Goal: Task Accomplishment & Management: Manage account settings

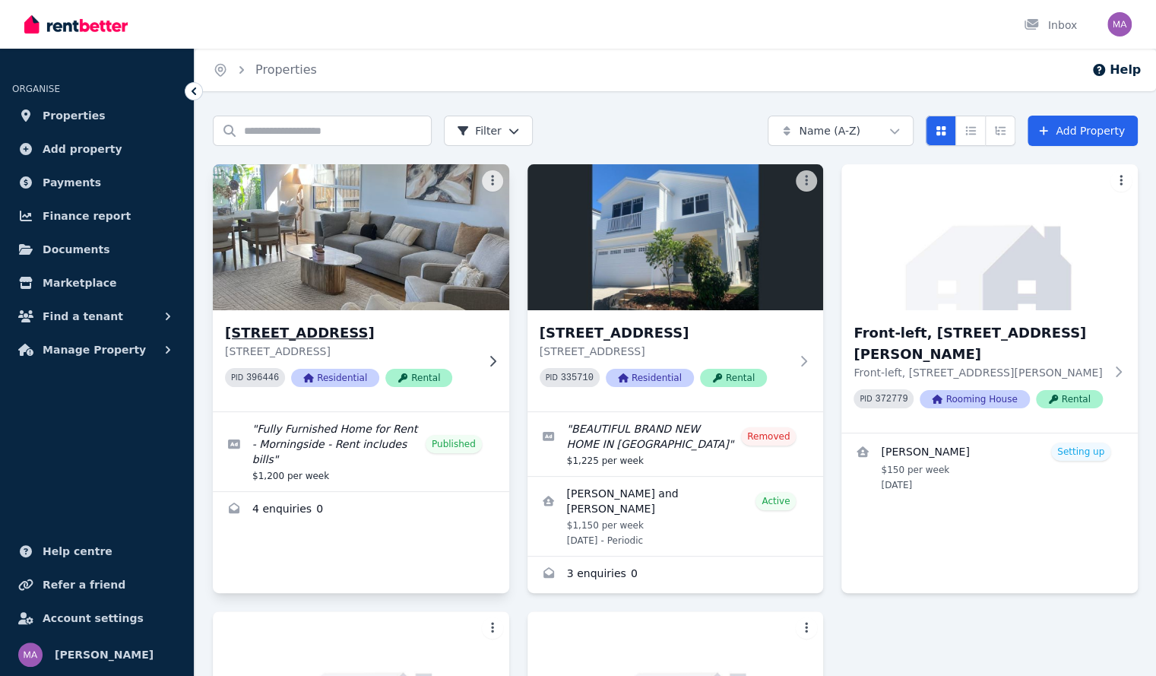
scroll to position [43, 0]
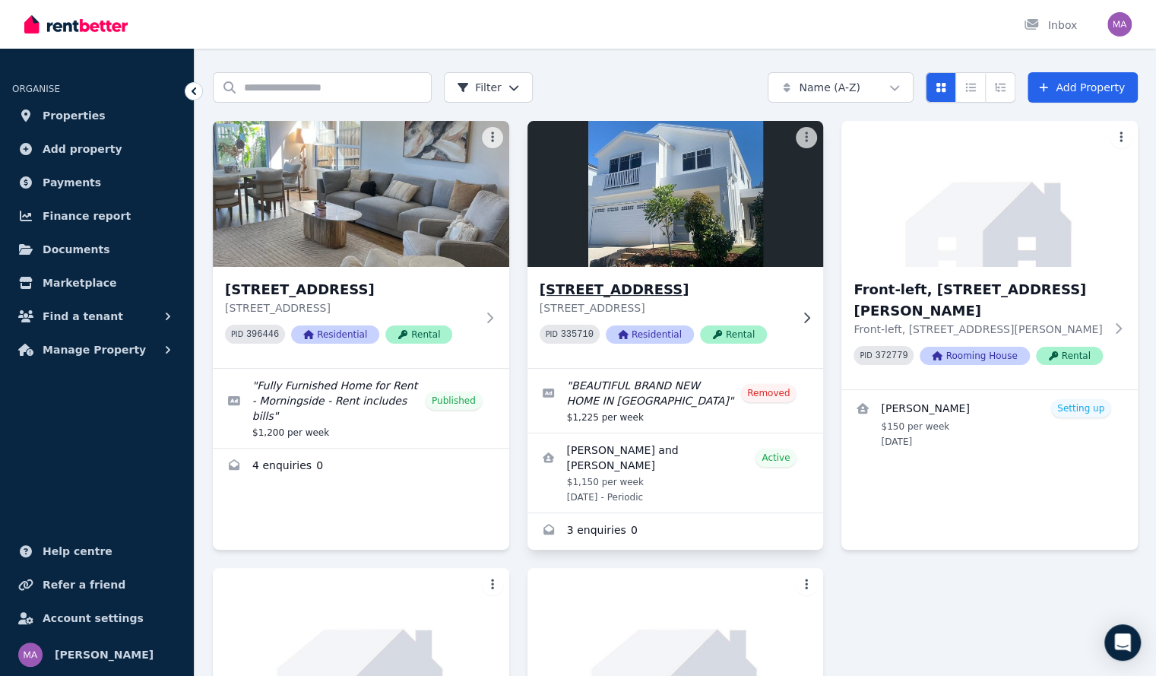
click at [675, 279] on h3 "[STREET_ADDRESS]" at bounding box center [665, 289] width 251 height 21
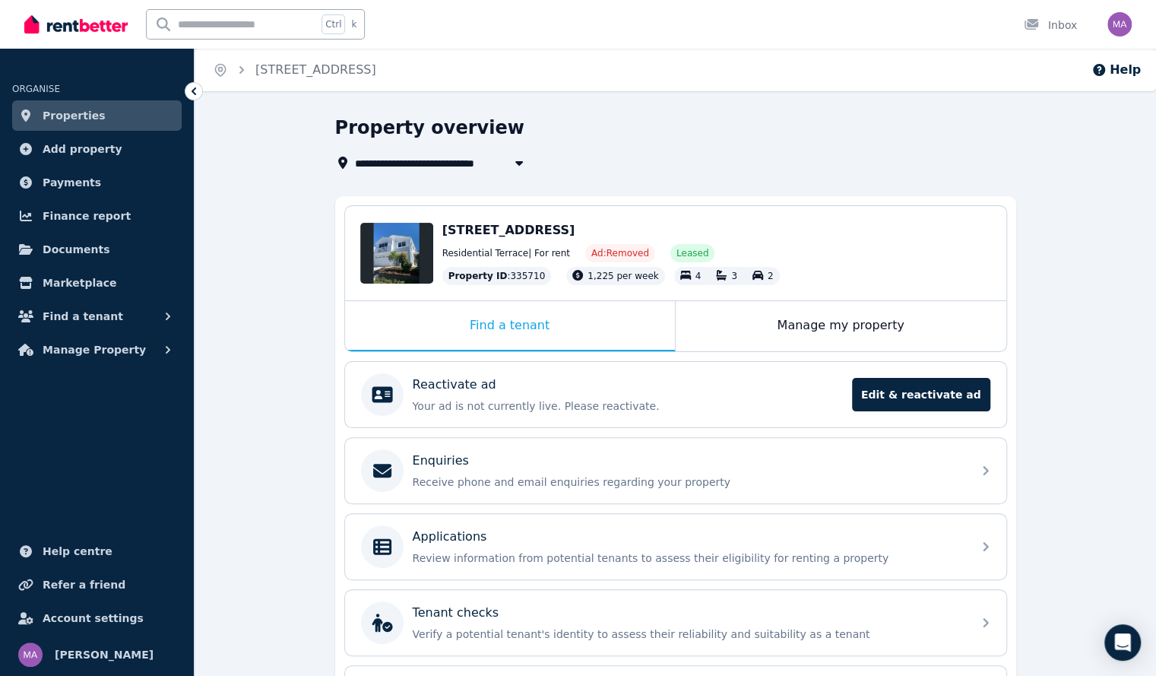
click at [623, 162] on div "**********" at bounding box center [671, 163] width 672 height 18
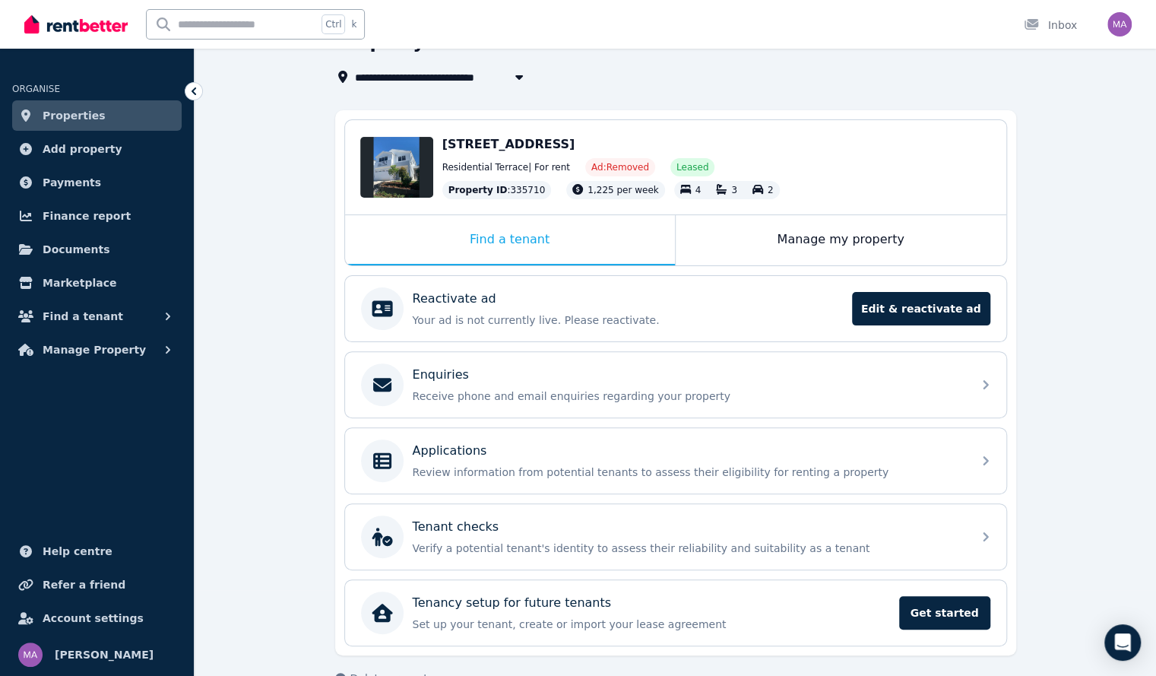
click at [601, 190] on span "1,225 per week" at bounding box center [623, 190] width 71 height 11
click at [649, 128] on div "Edit [STREET_ADDRESS] Residential Terrace | For rent Ad: Removed Leased Propert…" at bounding box center [675, 167] width 661 height 94
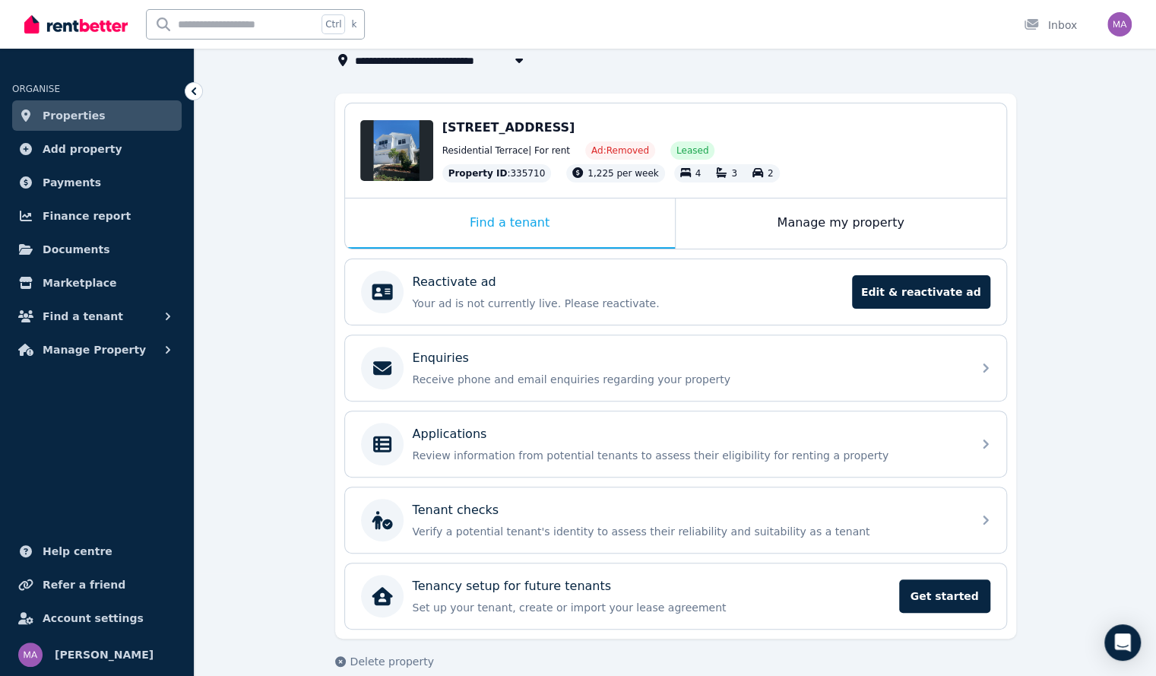
scroll to position [117, 0]
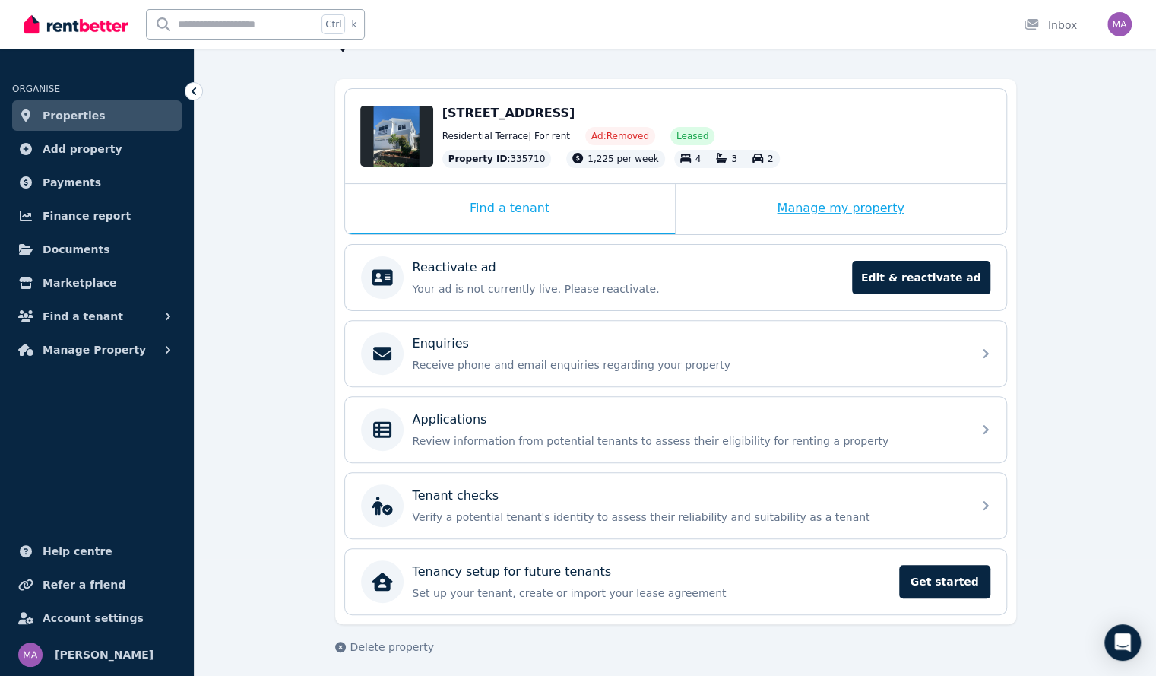
click at [779, 204] on div "Manage my property" at bounding box center [841, 209] width 331 height 50
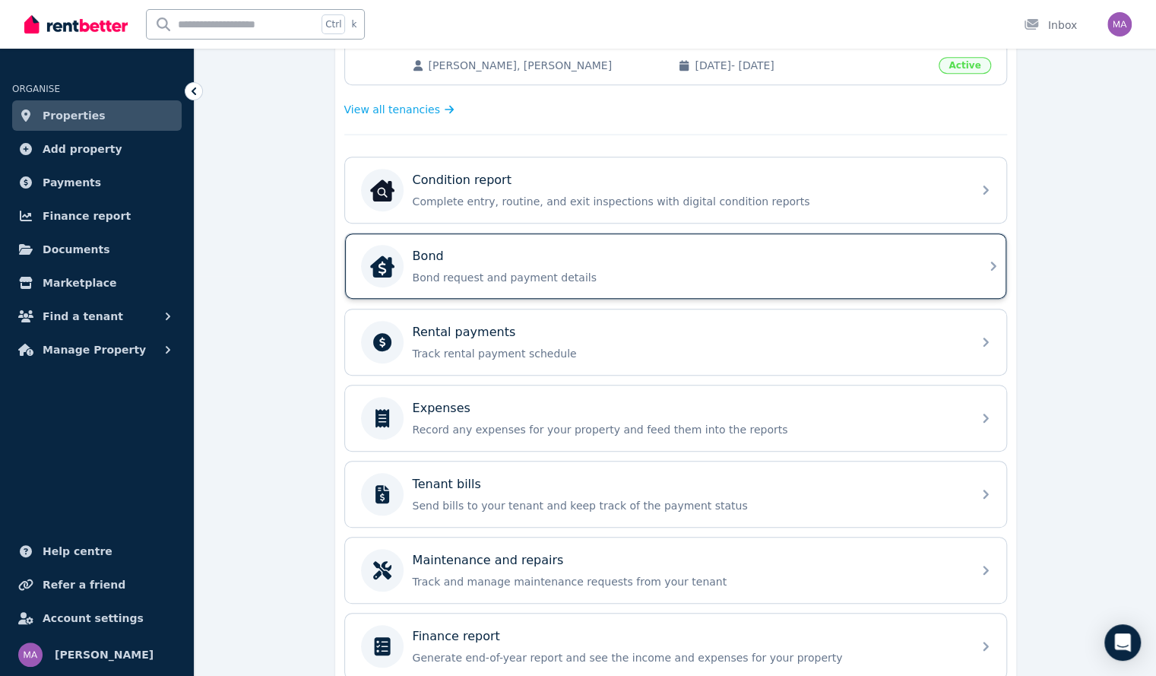
scroll to position [401, 0]
click at [586, 345] on p "Track rental payment schedule" at bounding box center [688, 352] width 550 height 15
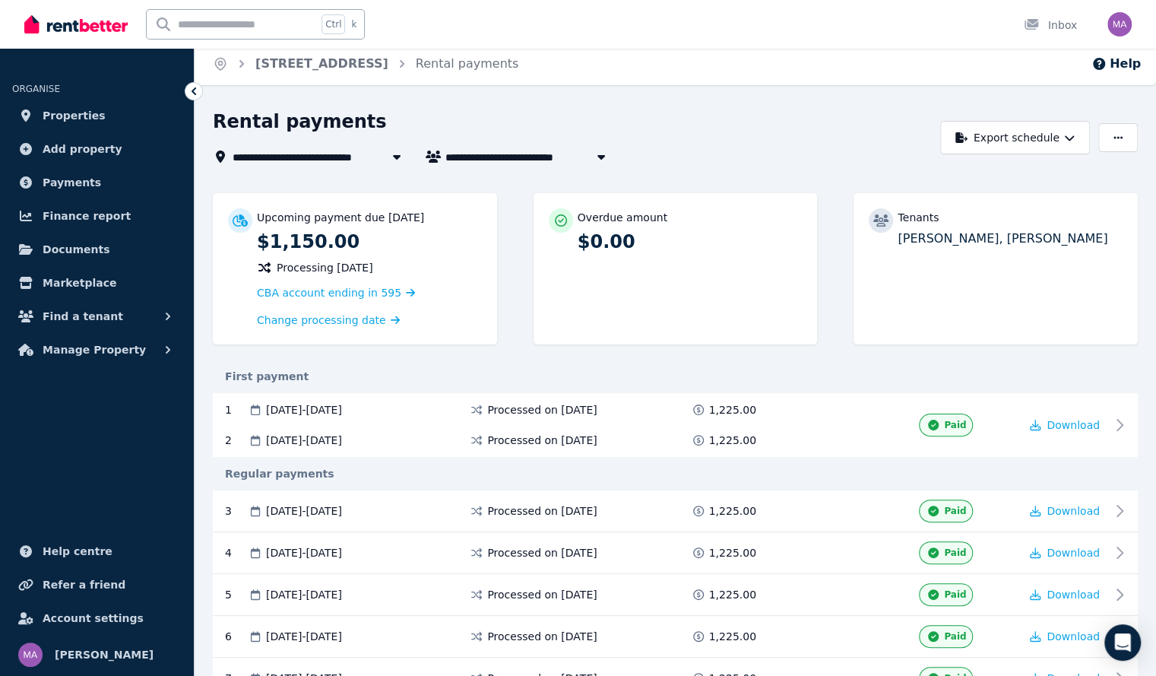
scroll to position [9, 0]
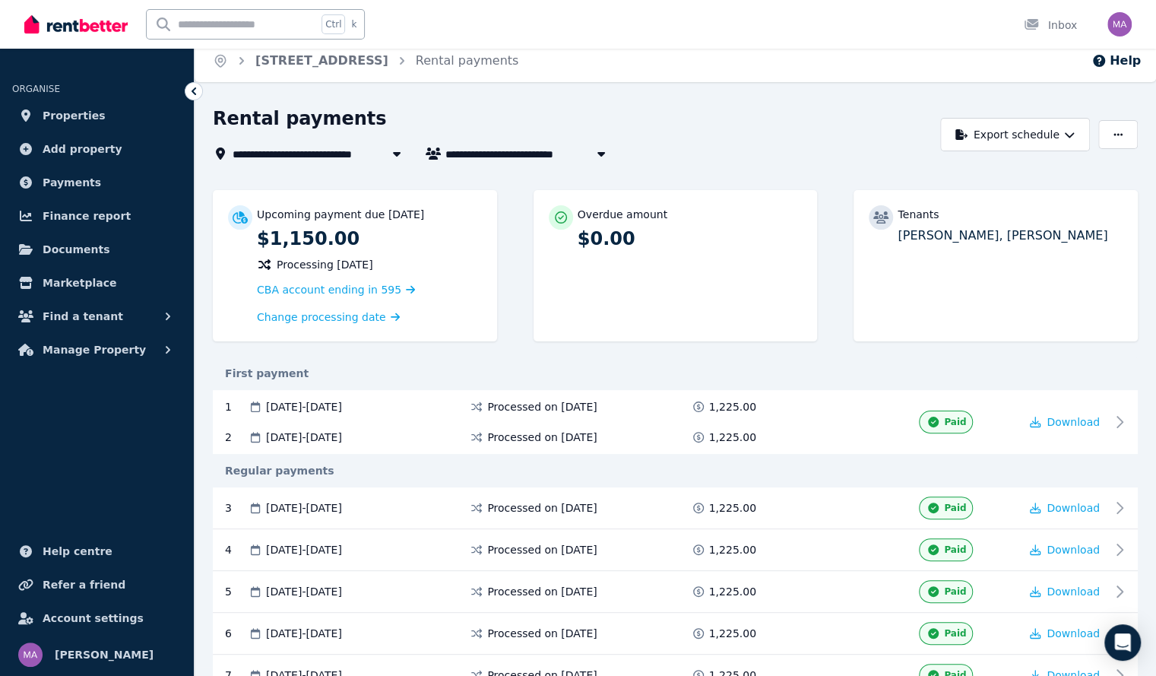
click at [893, 320] on div "Tenants [PERSON_NAME], [PERSON_NAME]" at bounding box center [996, 265] width 284 height 151
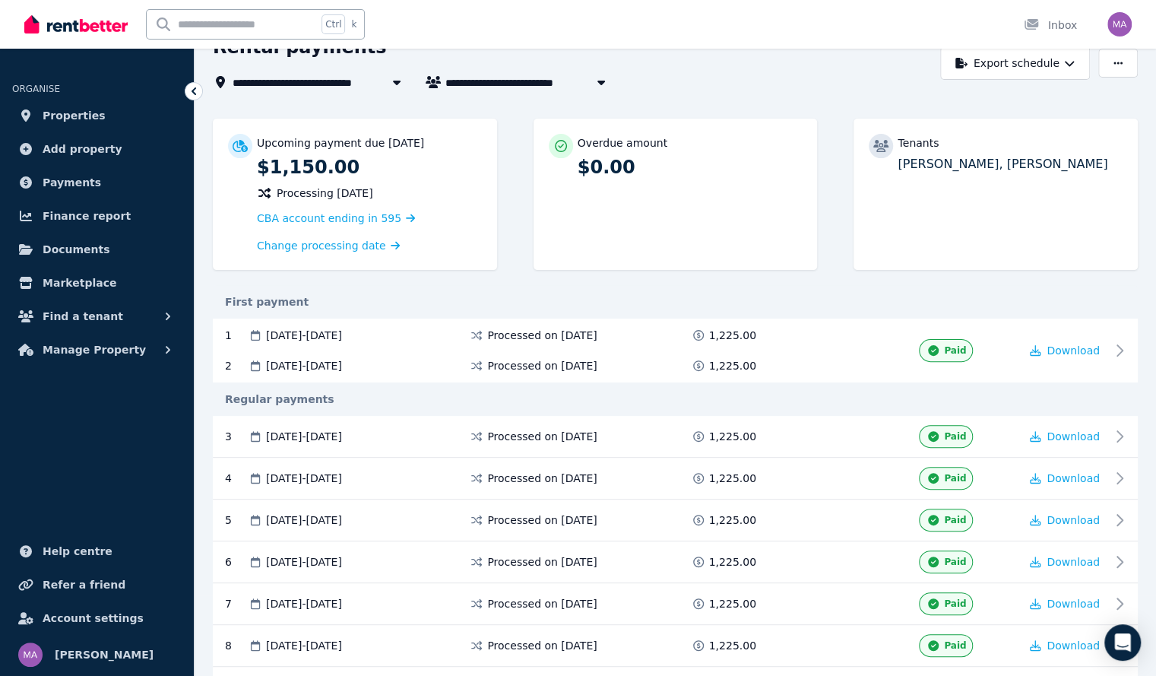
scroll to position [0, 0]
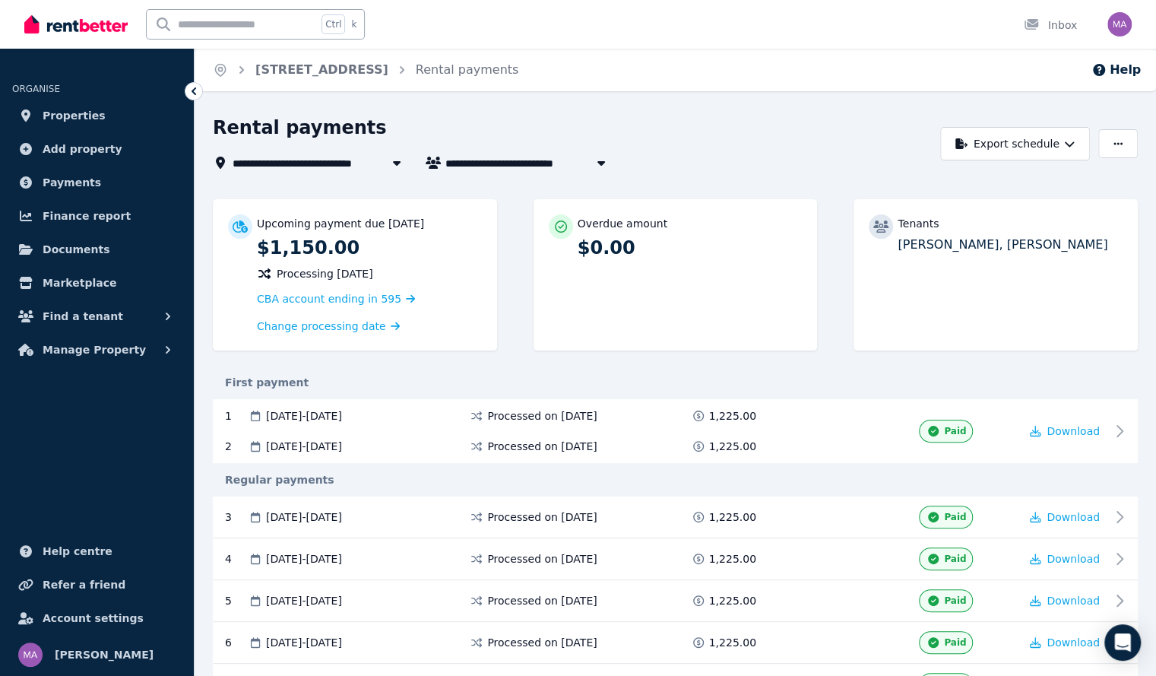
click at [494, 159] on span "[PERSON_NAME] and [PERSON_NAME]" at bounding box center [560, 163] width 231 height 18
type input "**********"
click at [1125, 150] on button "button" at bounding box center [1118, 143] width 40 height 29
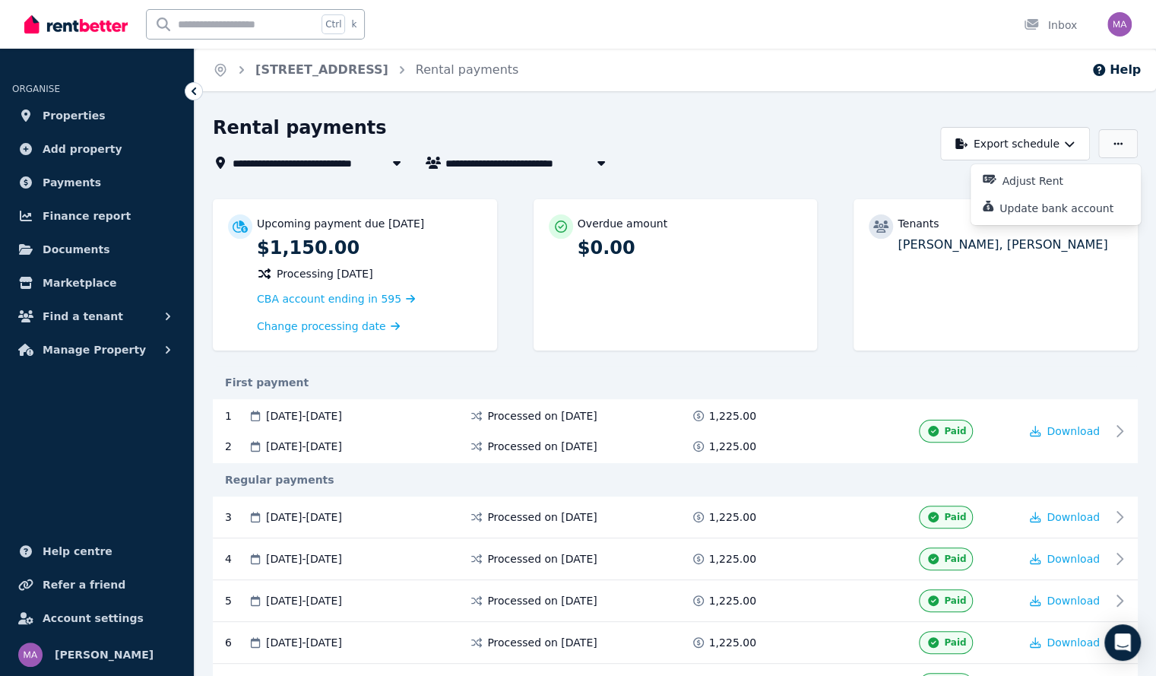
click at [1125, 150] on button "button" at bounding box center [1118, 143] width 40 height 29
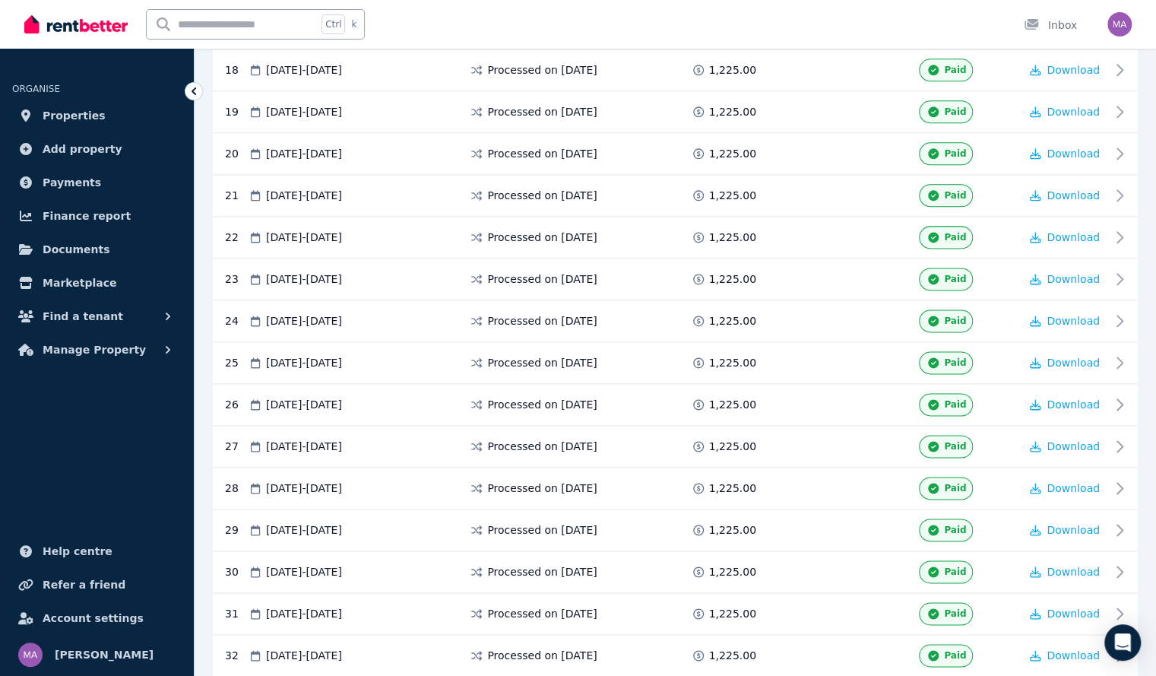
scroll to position [1966, 0]
